Goal: Information Seeking & Learning: Learn about a topic

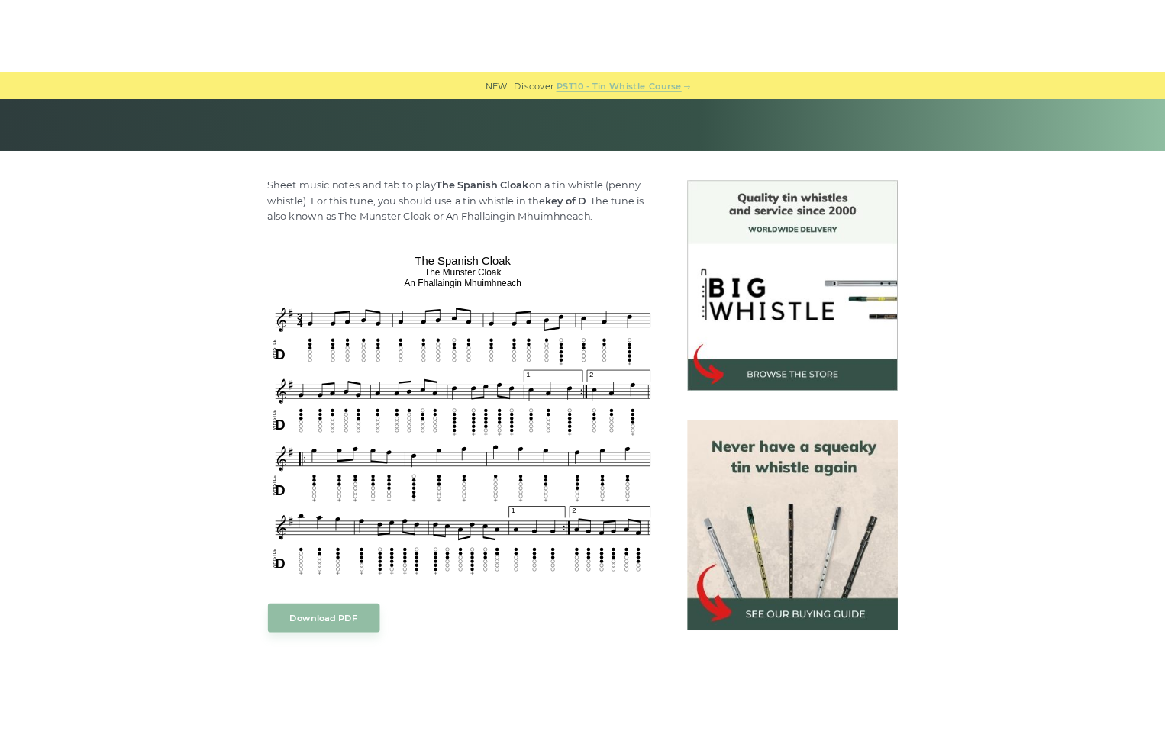
scroll to position [305, 0]
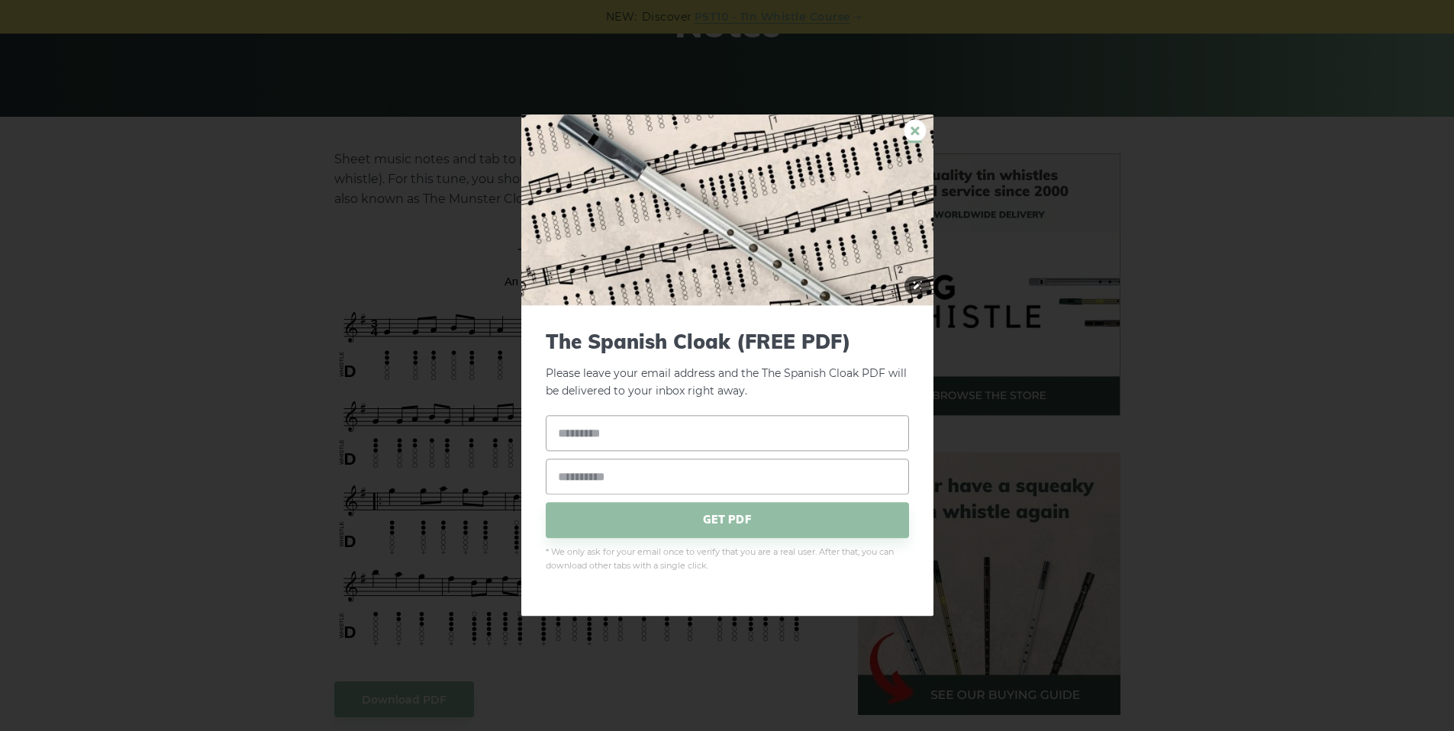
drag, startPoint x: 494, startPoint y: 263, endPoint x: 606, endPoint y: 253, distance: 112.6
click at [1149, 221] on div "× The Spanish Cloak (FREE PDF) Please leave your email address and the The Span…" at bounding box center [727, 365] width 1454 height 731
click at [910, 131] on link "×" at bounding box center [915, 130] width 23 height 23
drag, startPoint x: 502, startPoint y: 259, endPoint x: 574, endPoint y: 257, distance: 71.8
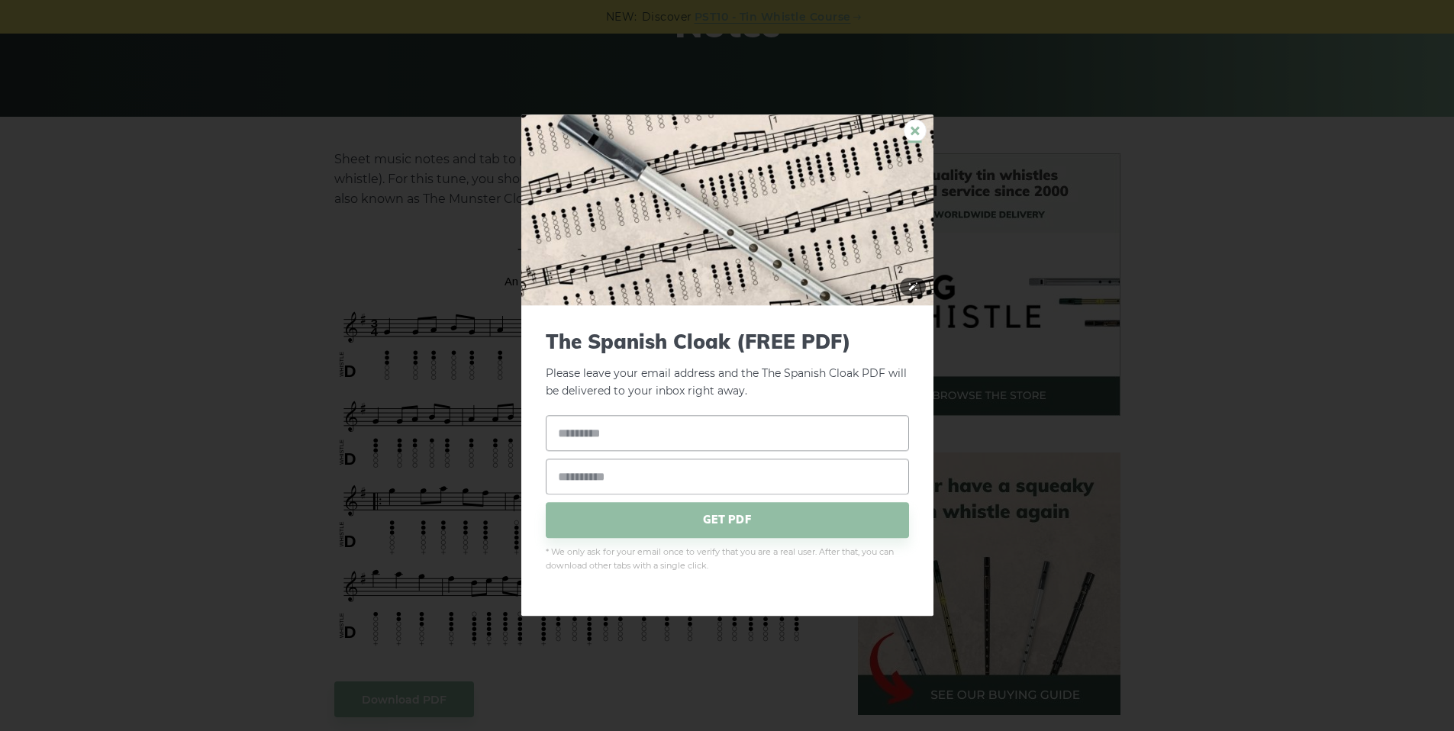
click at [911, 133] on link "×" at bounding box center [915, 130] width 23 height 23
drag, startPoint x: 508, startPoint y: 262, endPoint x: 613, endPoint y: 253, distance: 105.7
click at [910, 130] on link "×" at bounding box center [915, 130] width 23 height 23
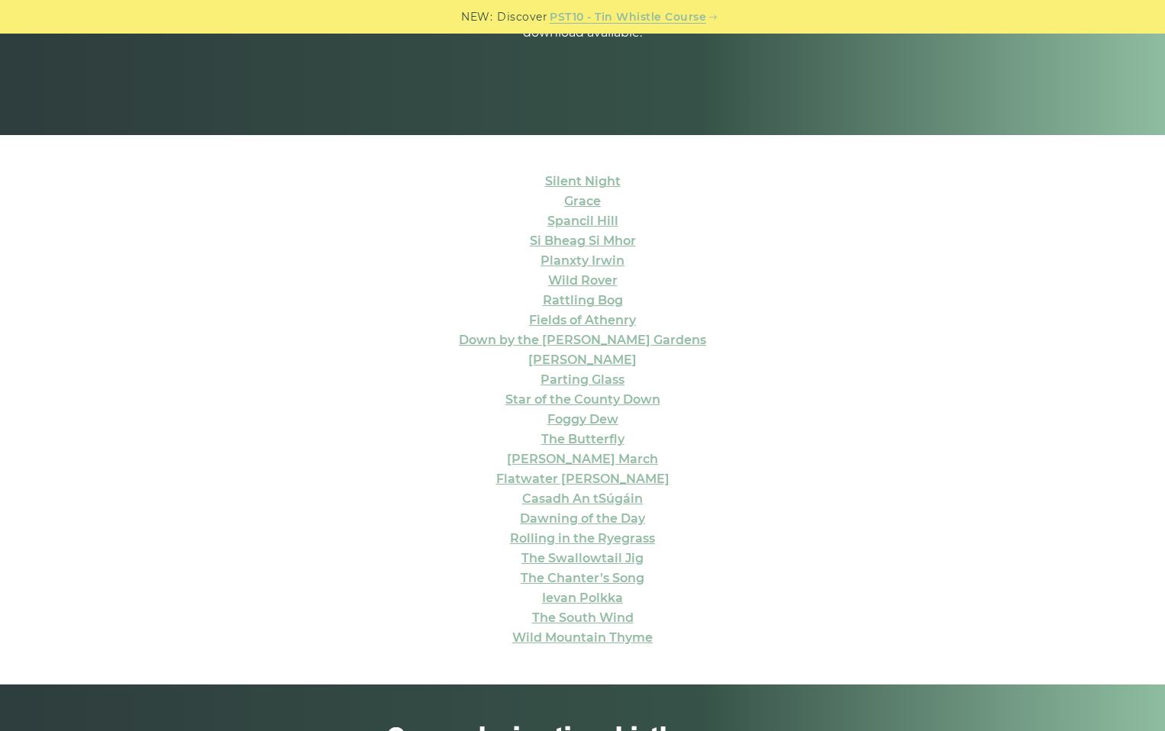
scroll to position [305, 0]
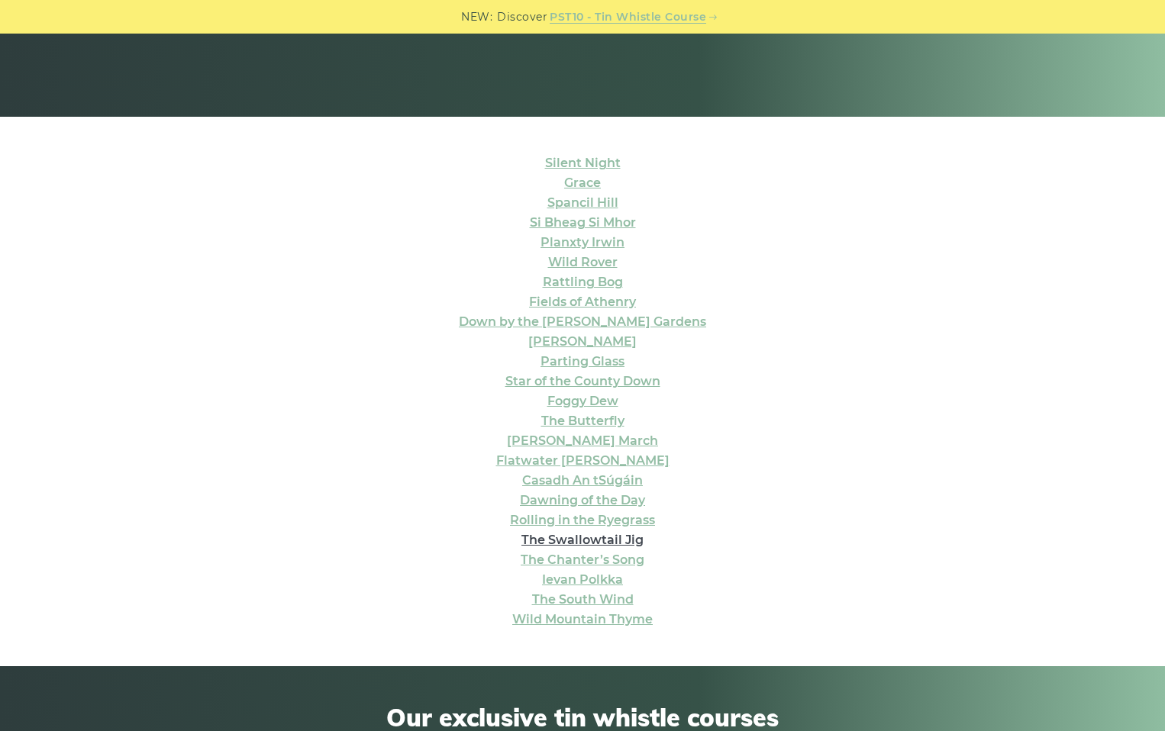
click at [618, 533] on link "The Swallowtail Jig" at bounding box center [582, 540] width 122 height 15
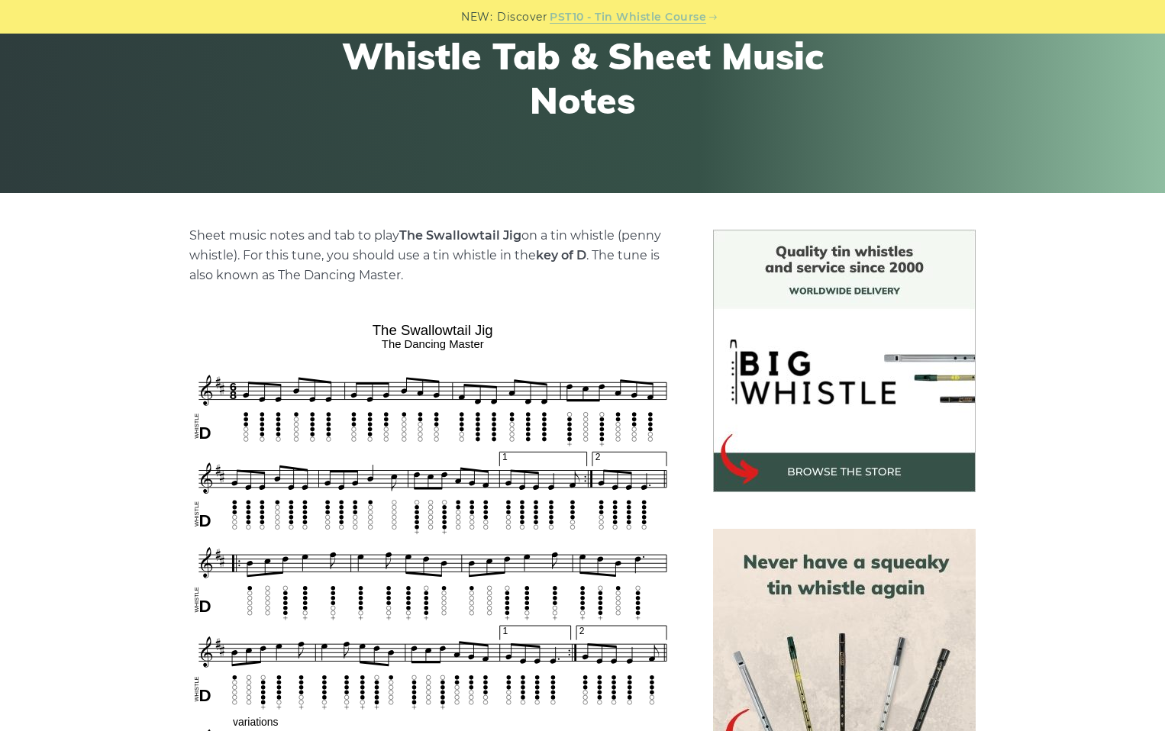
scroll to position [305, 0]
